Goal: Check status: Check status

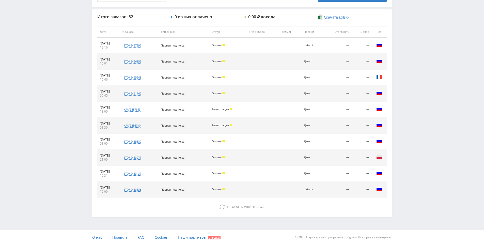
scroll to position [182, 0]
click at [423, 160] on div "Telegram-канал Инструменты База знаний Ваш менеджер: [PERSON_NAME] Online @edug…" at bounding box center [242, 31] width 484 height 427
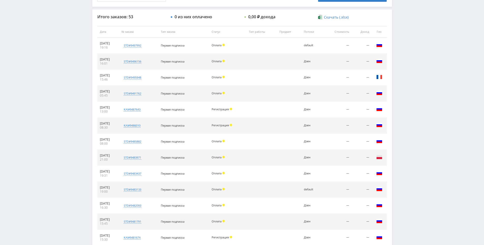
click at [411, 107] on div "Telegram-канал Инструменты База знаний Ваш менеджер: [PERSON_NAME] Online @edug…" at bounding box center [242, 103] width 484 height 571
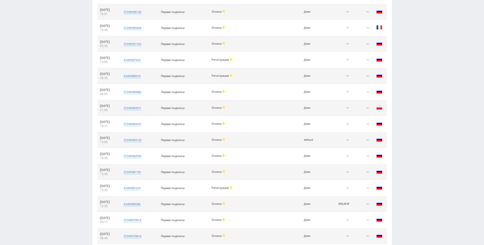
drag, startPoint x: 427, startPoint y: 103, endPoint x: 406, endPoint y: 125, distance: 30.9
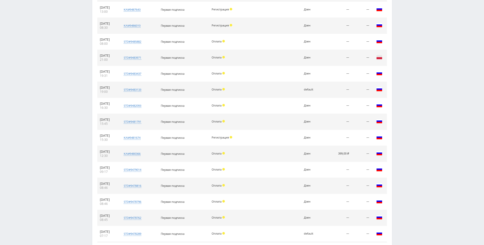
scroll to position [326, 0]
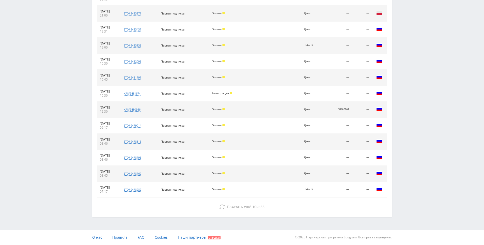
drag, startPoint x: 429, startPoint y: 207, endPoint x: 409, endPoint y: 208, distance: 19.6
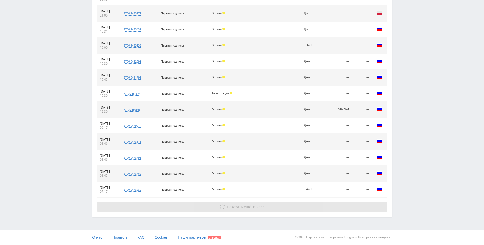
click at [217, 206] on button "Показать ещё 10 из 33" at bounding box center [242, 207] width 290 height 10
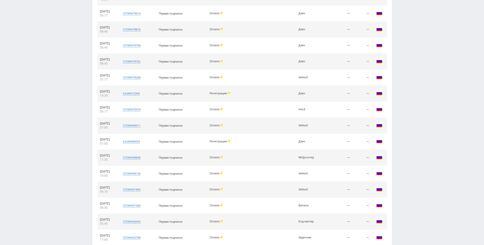
scroll to position [486, 0]
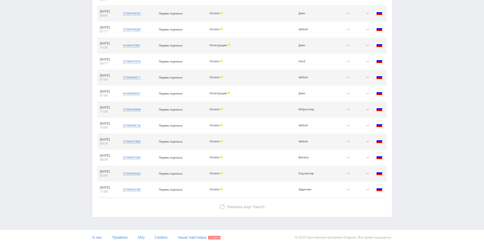
drag, startPoint x: 417, startPoint y: 98, endPoint x: 372, endPoint y: 234, distance: 144.3
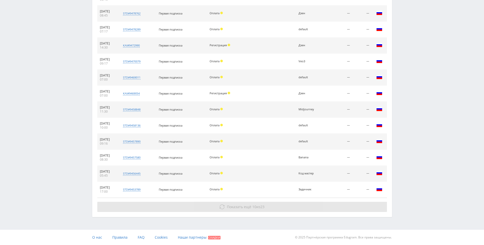
drag, startPoint x: 255, startPoint y: 200, endPoint x: 257, endPoint y: 209, distance: 8.8
click at [257, 209] on span "Показать ещё 10 из 23" at bounding box center [246, 206] width 38 height 5
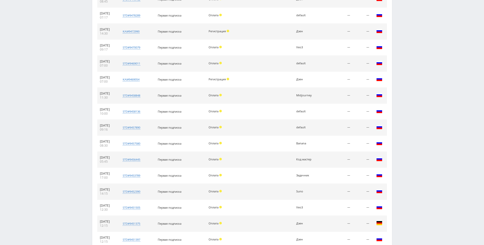
scroll to position [646, 0]
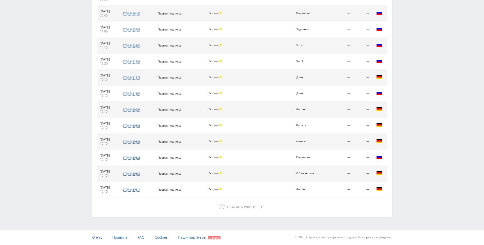
drag, startPoint x: 417, startPoint y: 123, endPoint x: 333, endPoint y: 215, distance: 124.3
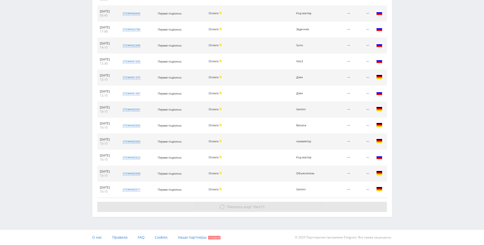
click at [316, 211] on button "Показать ещё 10 из 13" at bounding box center [242, 207] width 290 height 10
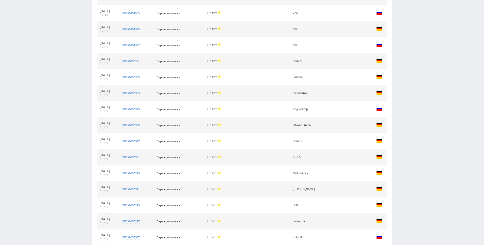
scroll to position [806, 0]
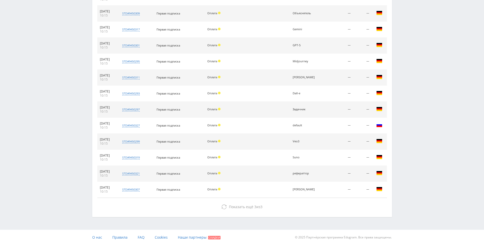
drag, startPoint x: 425, startPoint y: 96, endPoint x: 396, endPoint y: 221, distance: 128.7
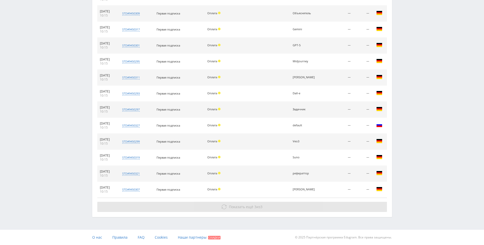
click at [307, 203] on button "Показать ещё 3 из 3" at bounding box center [242, 207] width 290 height 10
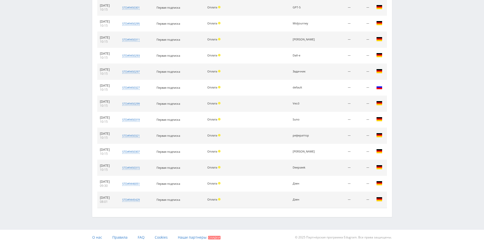
drag, startPoint x: 416, startPoint y: 132, endPoint x: 419, endPoint y: 183, distance: 50.9
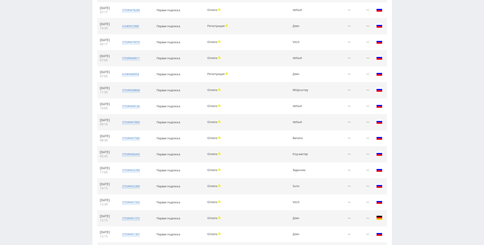
scroll to position [0, 0]
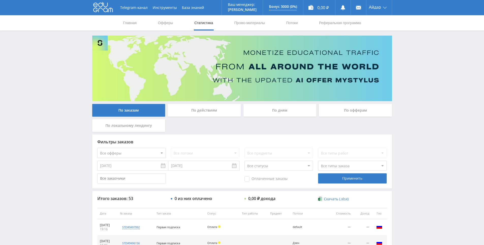
drag, startPoint x: 419, startPoint y: 182, endPoint x: 416, endPoint y: 112, distance: 70.7
drag, startPoint x: 417, startPoint y: 113, endPoint x: 417, endPoint y: 76, distance: 36.1
drag, startPoint x: 417, startPoint y: 75, endPoint x: 416, endPoint y: 60, distance: 15.1
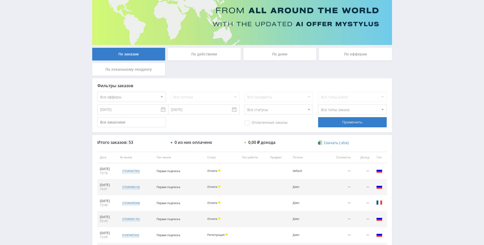
drag, startPoint x: 412, startPoint y: 64, endPoint x: 412, endPoint y: 87, distance: 23.4
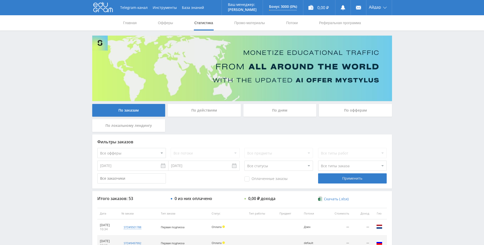
scroll to position [102, 0]
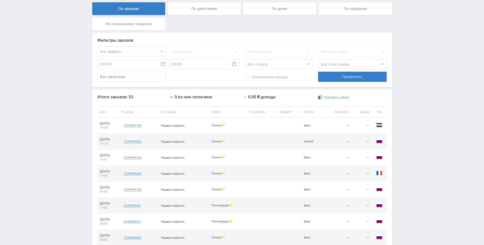
click at [428, 71] on div "Telegram-канал Инструменты База знаний Ваш менеджер: [PERSON_NAME] Online @edug…" at bounding box center [242, 111] width 484 height 427
drag, startPoint x: 428, startPoint y: 71, endPoint x: 422, endPoint y: 58, distance: 14.2
click at [422, 58] on div "Telegram-канал Инструменты База знаний Ваш менеджер: [PERSON_NAME] Online @edug…" at bounding box center [242, 111] width 484 height 427
drag, startPoint x: 422, startPoint y: 58, endPoint x: 422, endPoint y: 65, distance: 6.6
click at [422, 65] on div "Telegram-канал Инструменты База знаний Ваш менеджер: [PERSON_NAME] Online @edug…" at bounding box center [242, 111] width 484 height 427
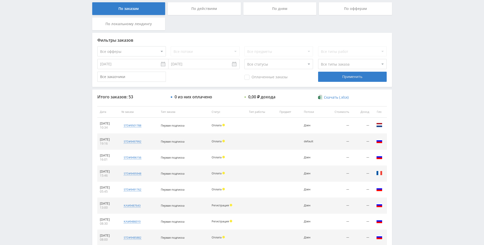
click at [418, 48] on div "Telegram-канал Инструменты База знаний Ваш менеджер: [PERSON_NAME] Online @edug…" at bounding box center [242, 111] width 484 height 427
click at [415, 42] on div "Telegram-канал Инструменты База знаний Ваш менеджер: [PERSON_NAME] Online @edug…" at bounding box center [242, 111] width 484 height 427
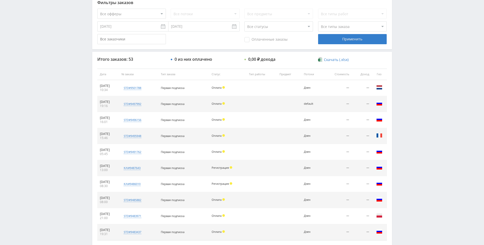
scroll to position [102, 0]
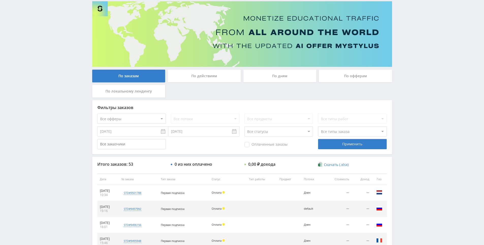
scroll to position [102, 0]
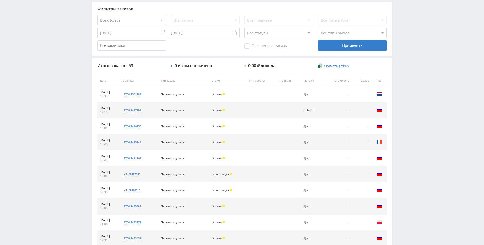
drag, startPoint x: 261, startPoint y: 160, endPoint x: 262, endPoint y: 191, distance: 30.7
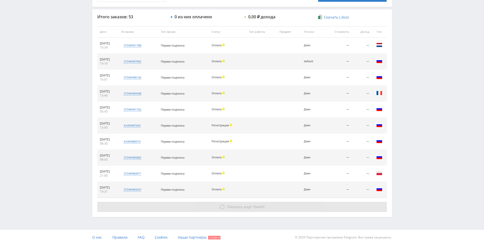
drag, startPoint x: 262, startPoint y: 191, endPoint x: 261, endPoint y: 205, distance: 13.5
click at [258, 206] on span "Показать ещё 10 из 43" at bounding box center [246, 206] width 38 height 5
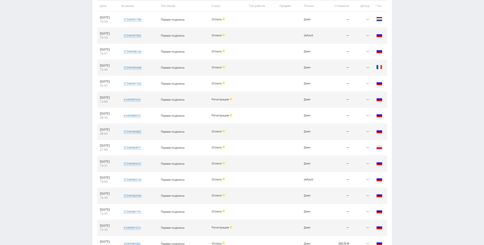
scroll to position [307, 0]
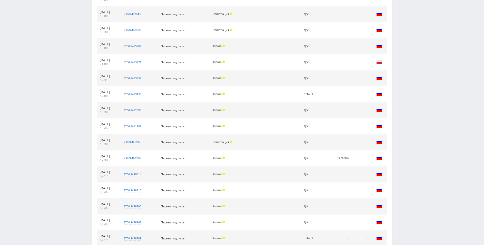
drag, startPoint x: 264, startPoint y: 154, endPoint x: 267, endPoint y: 171, distance: 17.0
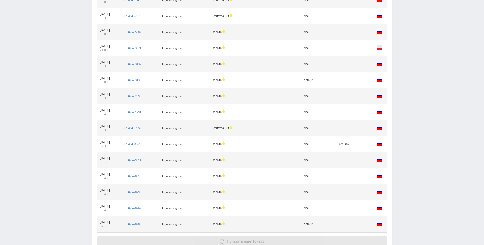
click at [255, 241] on span "10" at bounding box center [254, 241] width 4 height 5
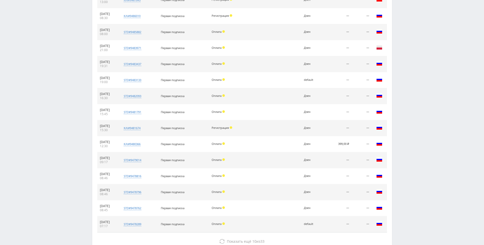
drag, startPoint x: 272, startPoint y: 169, endPoint x: 272, endPoint y: 132, distance: 37.9
click at [272, 129] on td at bounding box center [261, 128] width 30 height 16
click at [268, 109] on td at bounding box center [257, 112] width 29 height 16
click at [268, 115] on td at bounding box center [257, 112] width 29 height 16
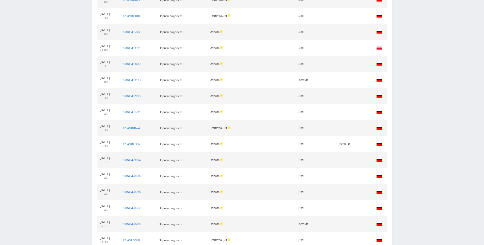
click at [268, 117] on td at bounding box center [257, 112] width 29 height 16
click at [263, 97] on td at bounding box center [257, 96] width 29 height 16
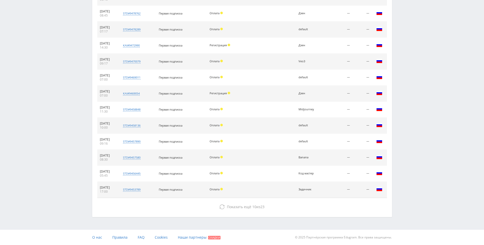
drag, startPoint x: 264, startPoint y: 146, endPoint x: 264, endPoint y: 224, distance: 78.5
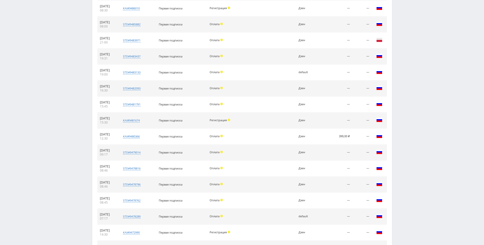
scroll to position [0, 0]
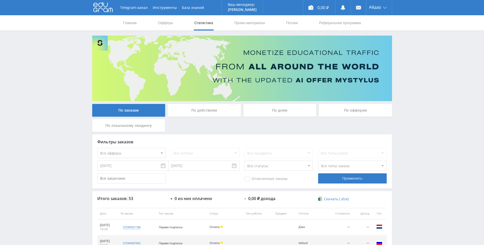
drag, startPoint x: 266, startPoint y: 210, endPoint x: 266, endPoint y: 127, distance: 83.3
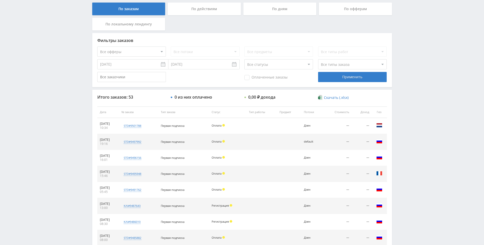
scroll to position [102, 0]
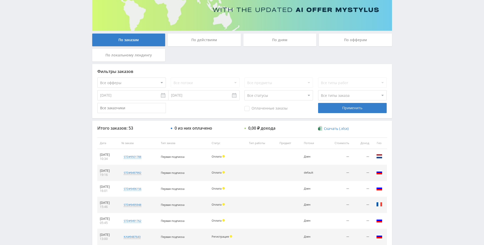
scroll to position [76, 0]
